Goal: Check status: Check status

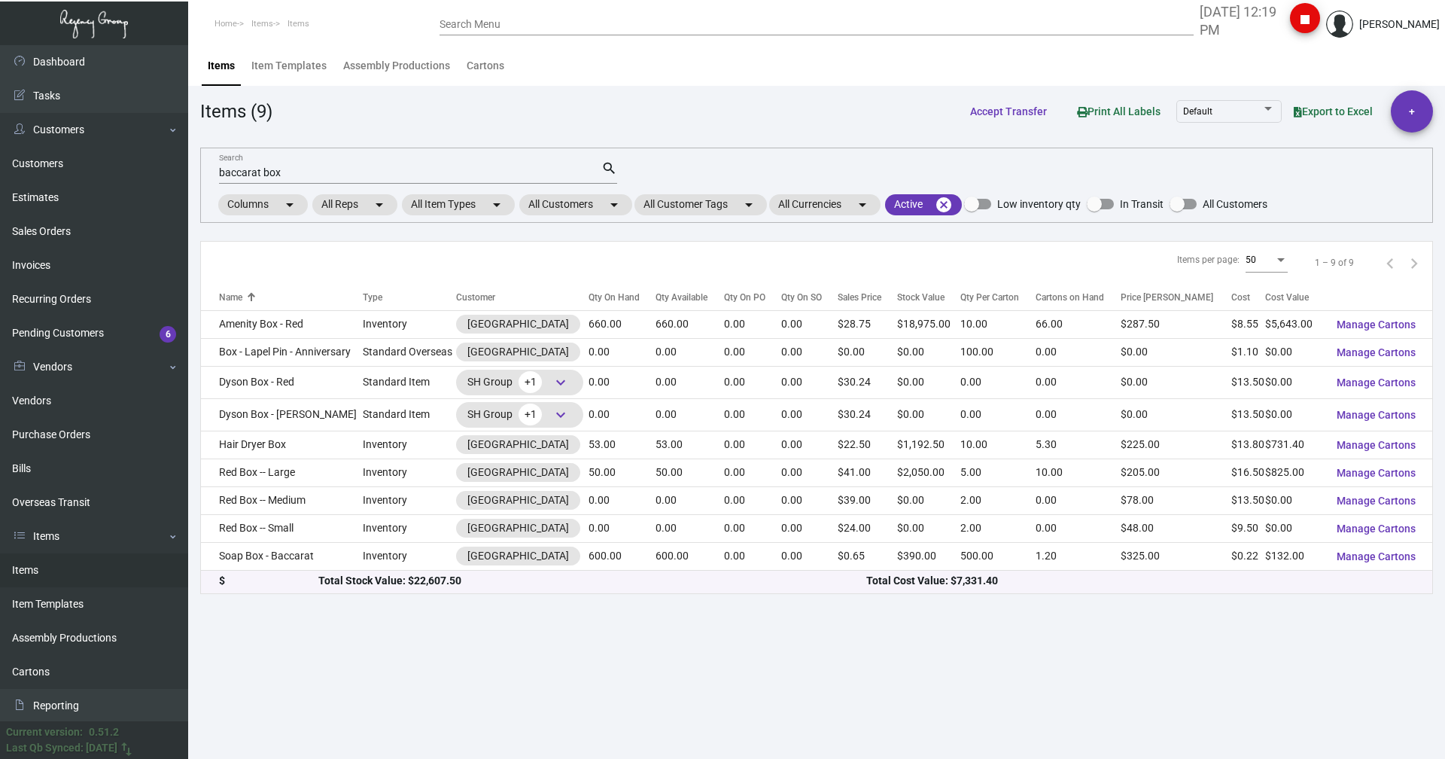
click at [285, 172] on input "baccarat box" at bounding box center [410, 173] width 382 height 12
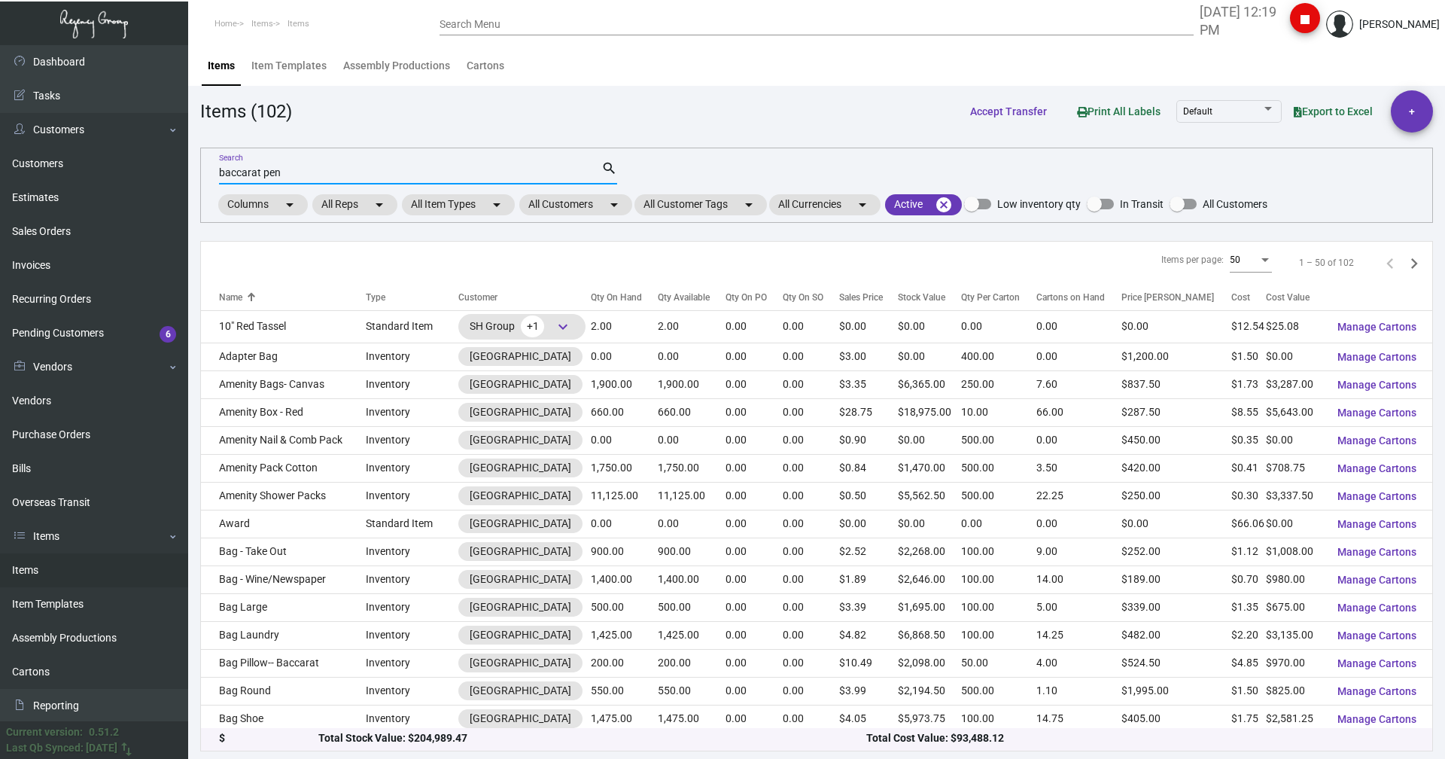
type input "baccarat pen"
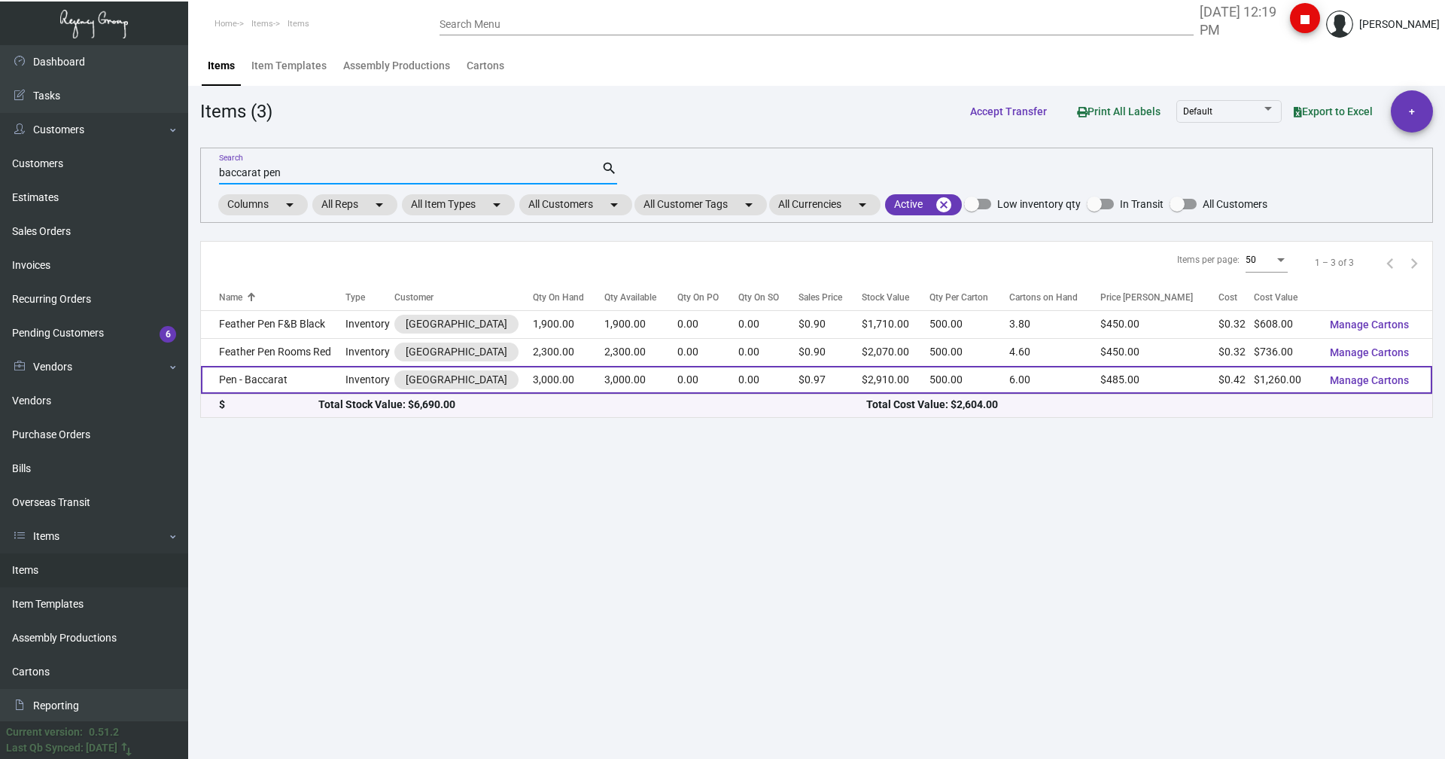
click at [233, 380] on td "Pen - Baccarat" at bounding box center [273, 380] width 145 height 28
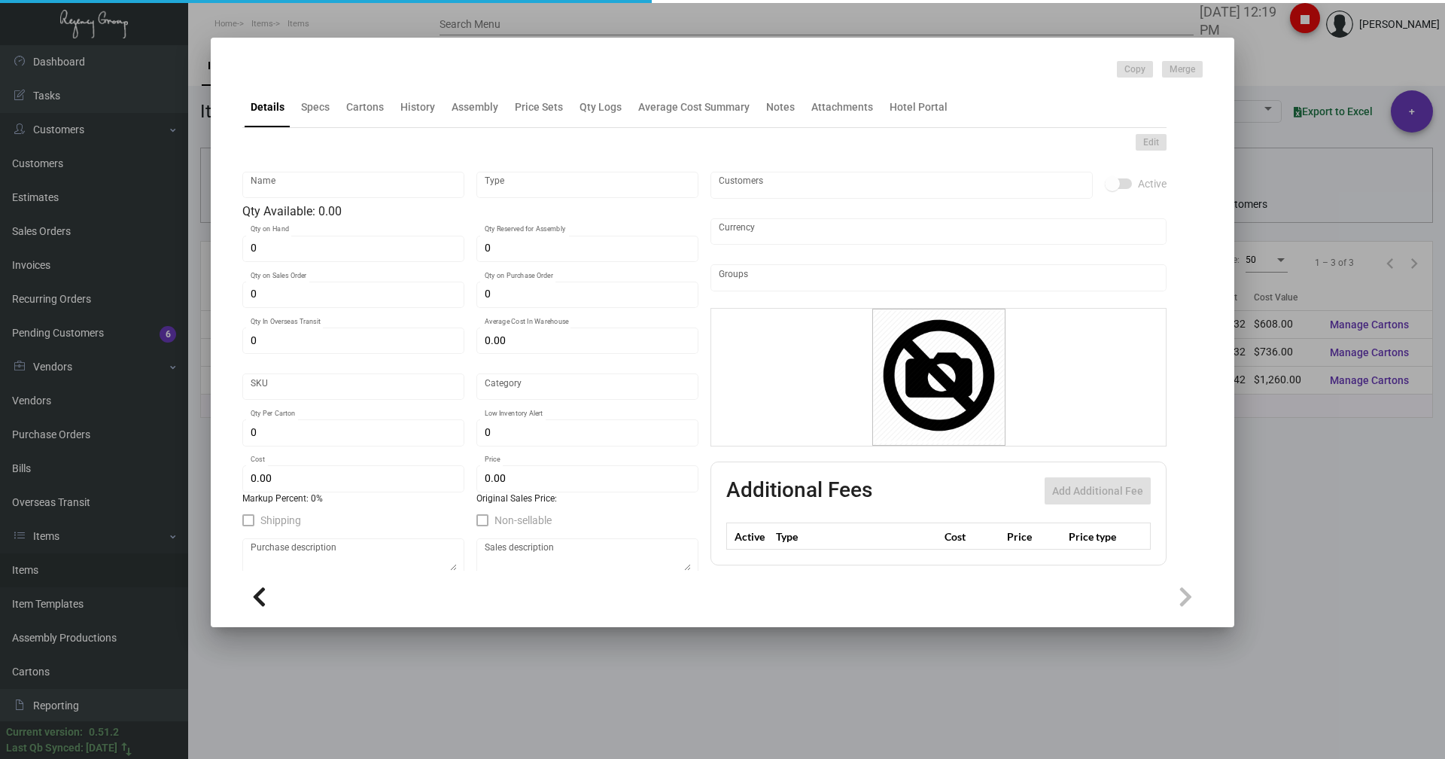
type input "Pen - Baccarat"
type input "Inventory"
type input "3,000"
type input "$ 0.70"
type input "B-Pen-01"
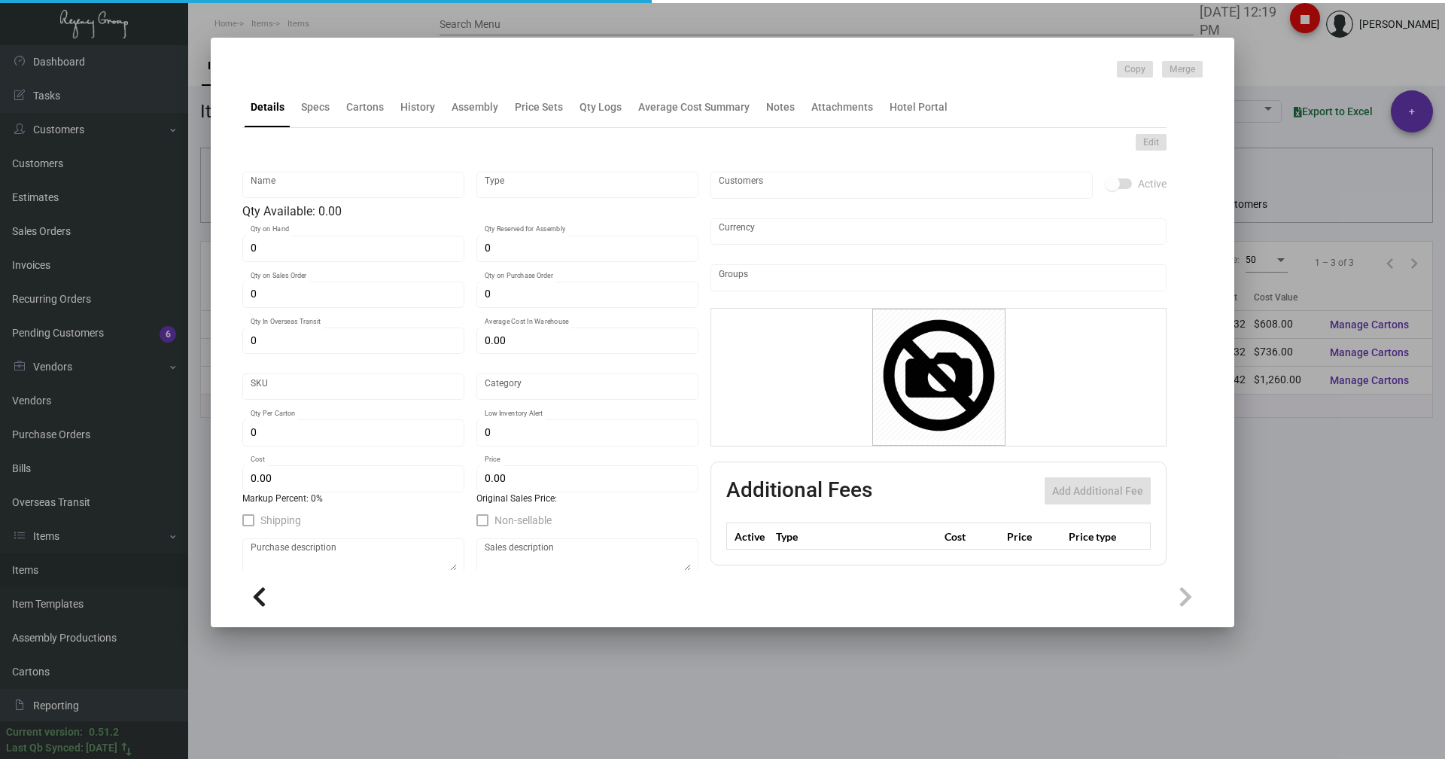
type input "Overseas"
type input "500"
type input "$ 0.42"
type input "$ 0.97"
checkbox input "true"
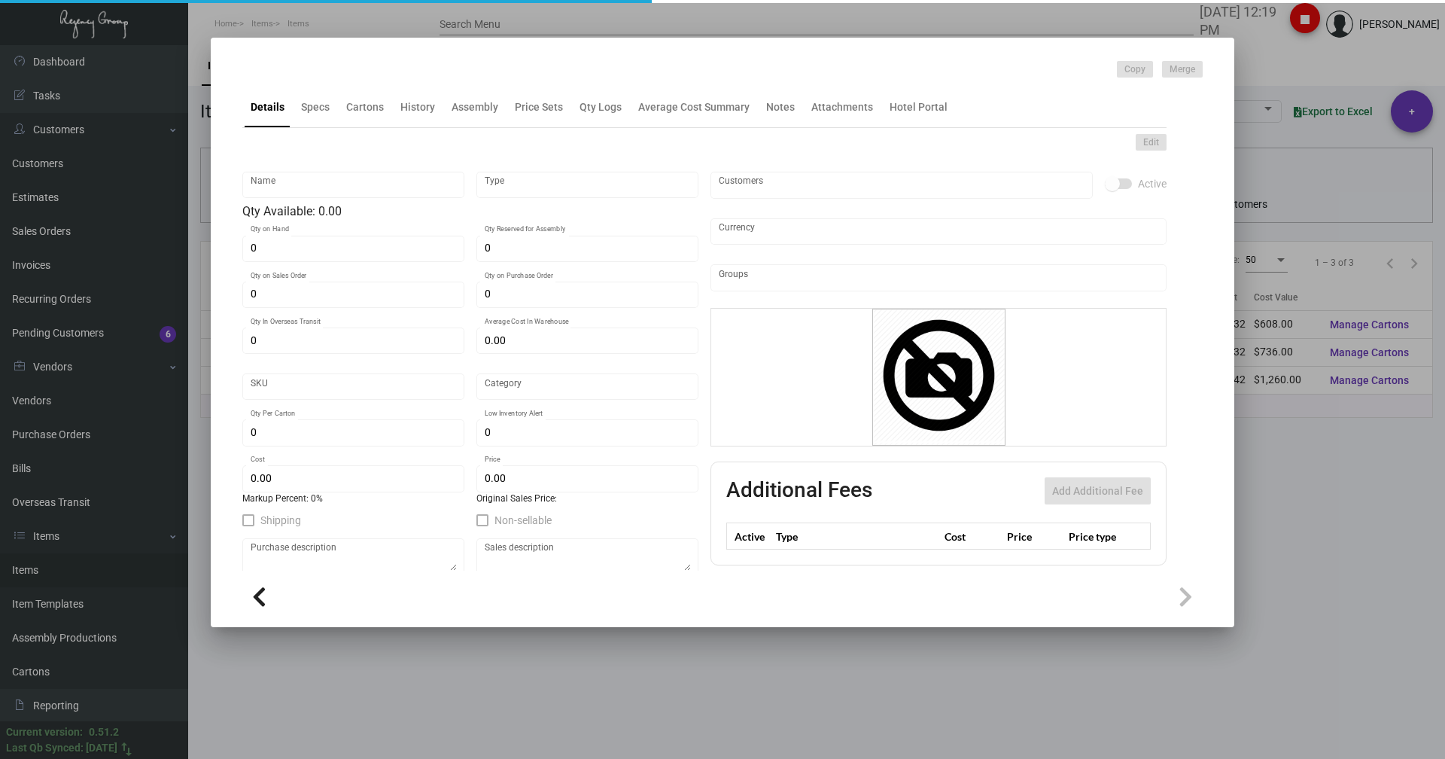
checkbox input "true"
type input "United States Dollar $"
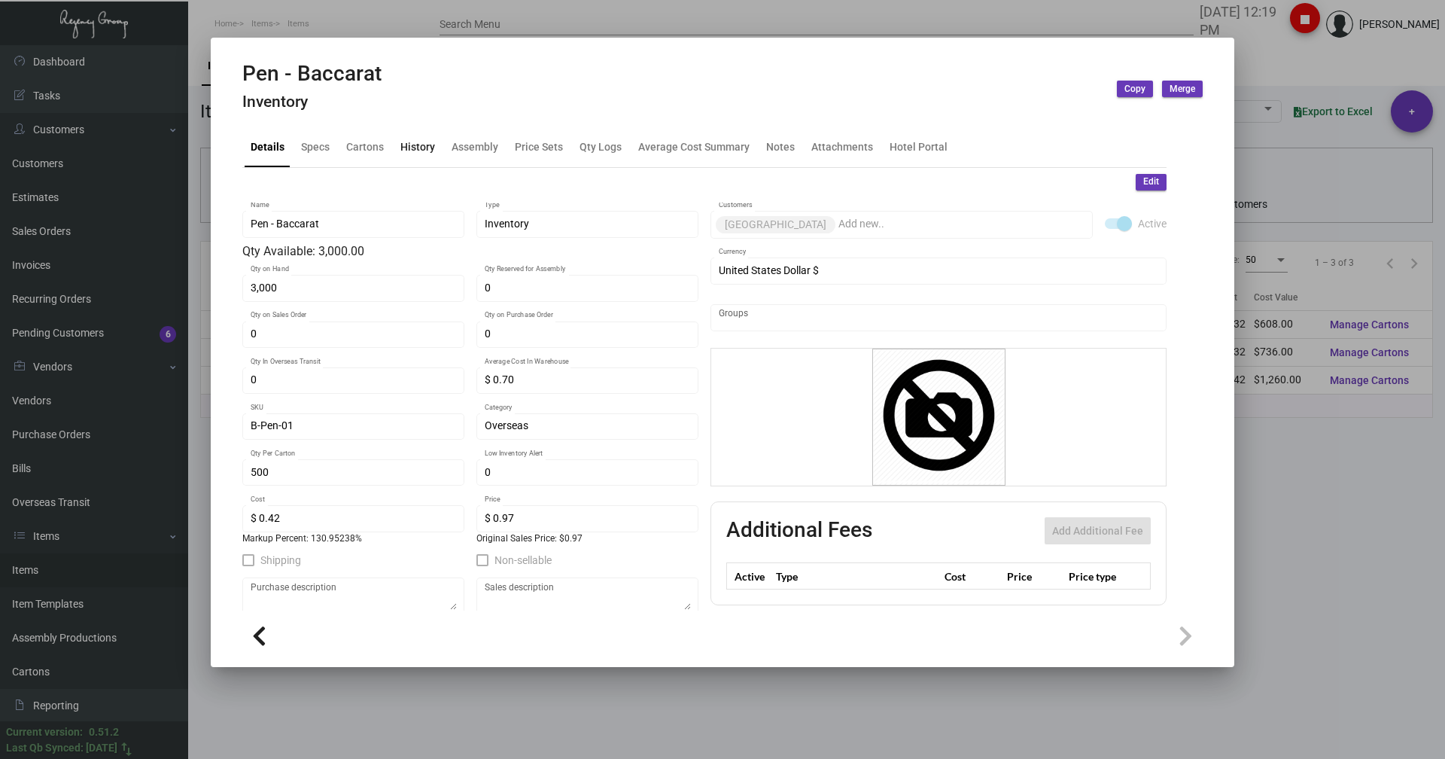
click at [424, 150] on div "History" at bounding box center [417, 147] width 35 height 16
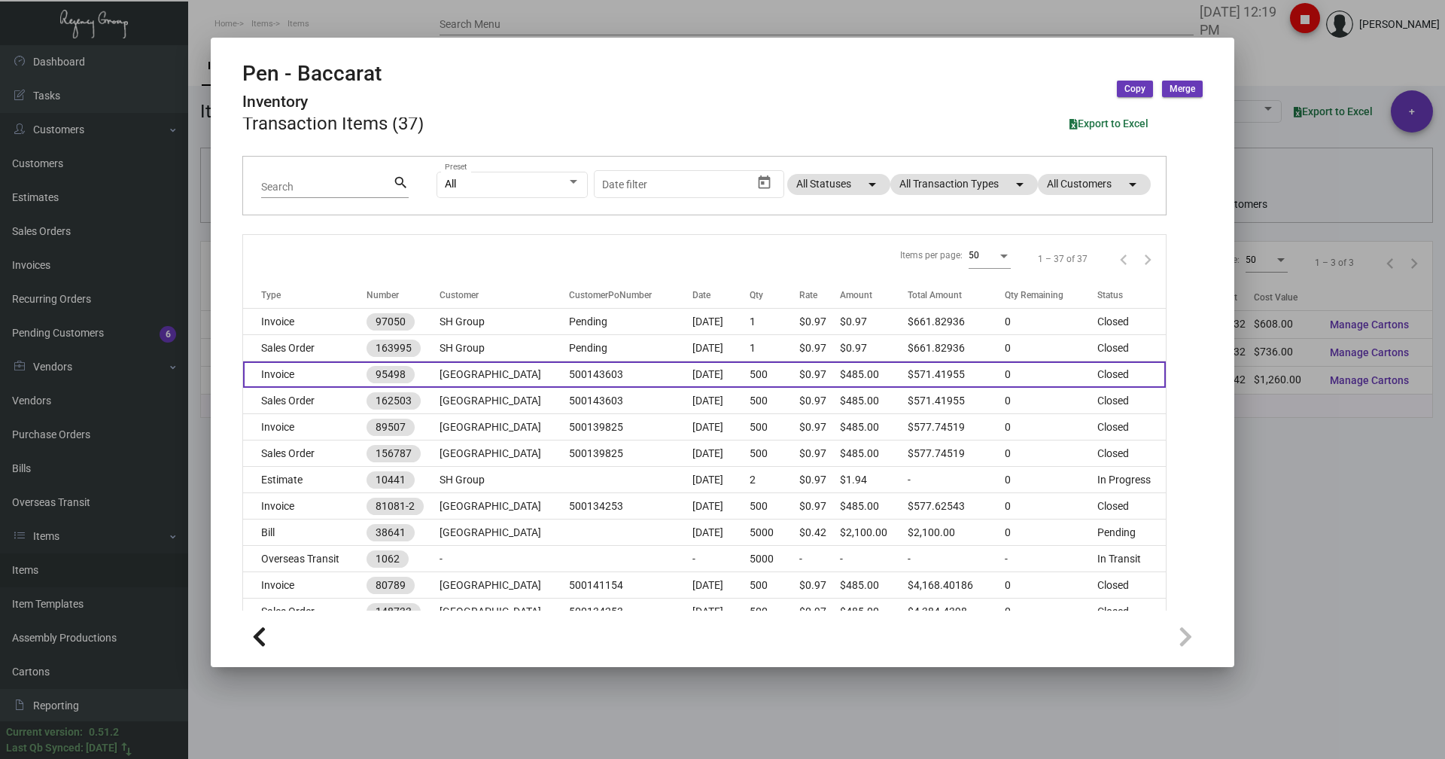
scroll to position [151, 0]
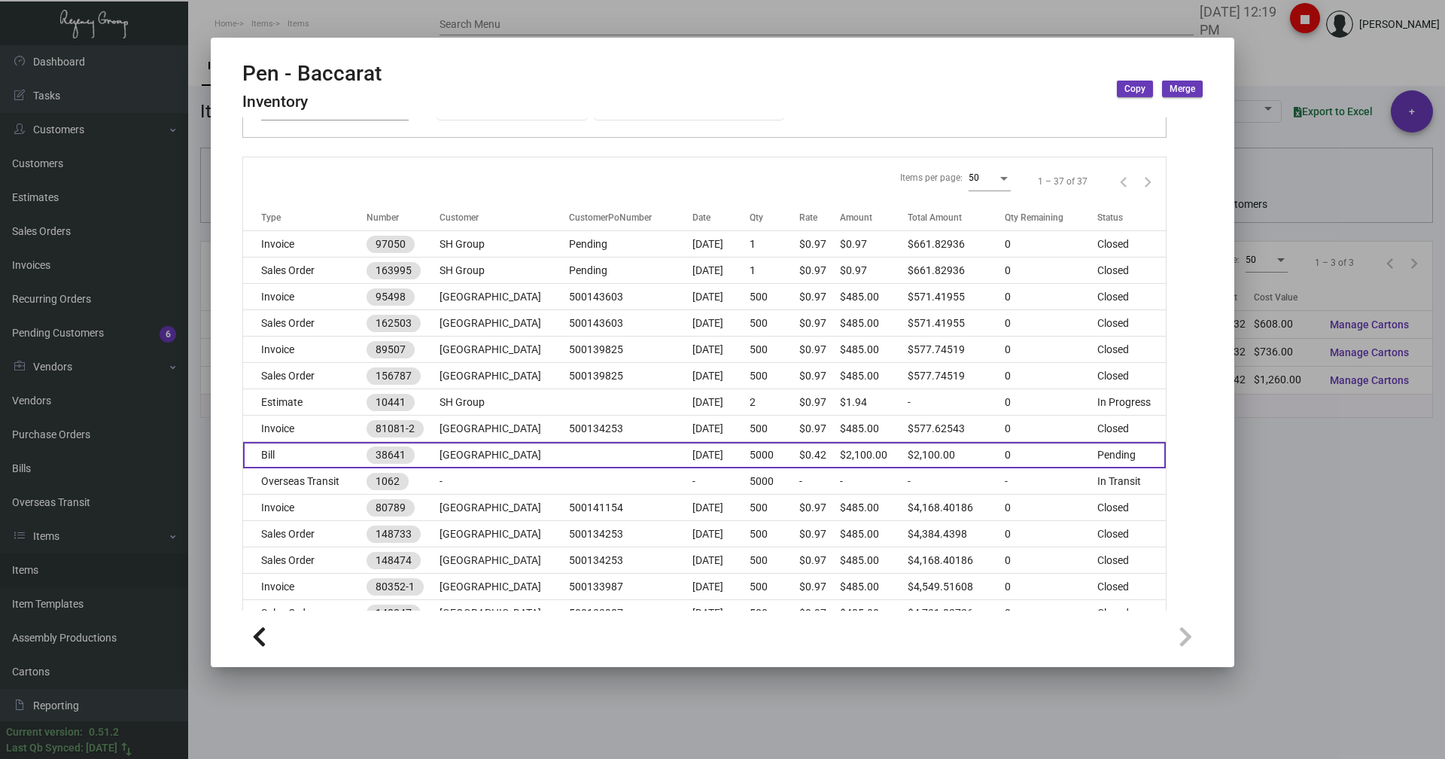
click at [285, 459] on td "Bill" at bounding box center [304, 455] width 123 height 26
